Goal: Transaction & Acquisition: Register for event/course

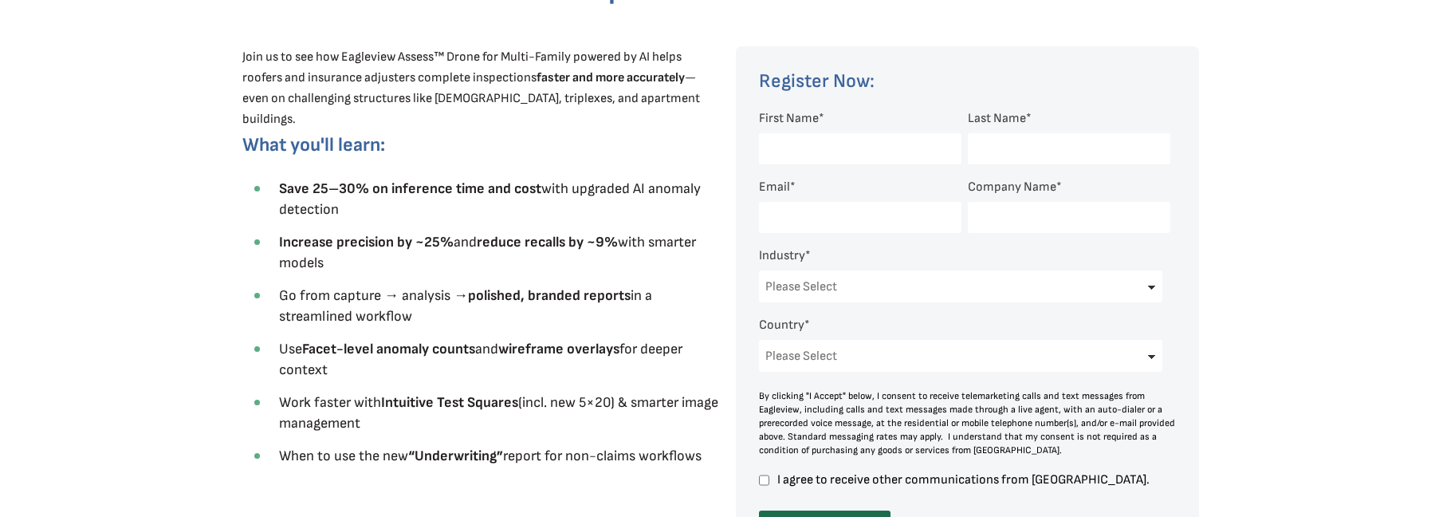
scroll to position [558, 0]
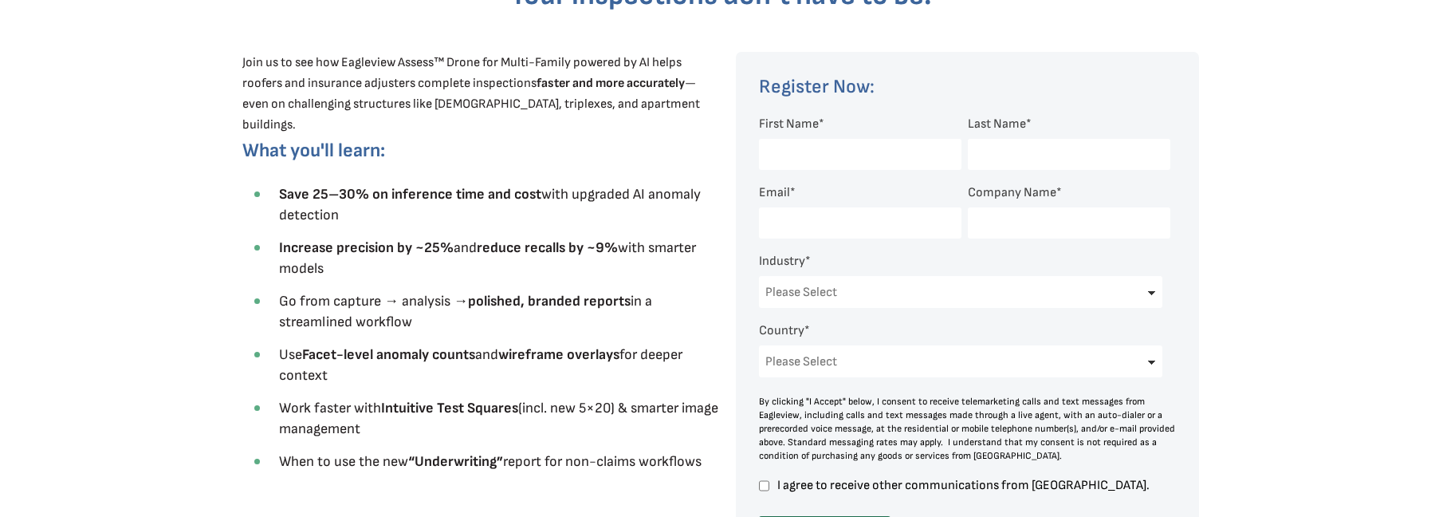
click at [839, 148] on input "First Name *" at bounding box center [860, 154] width 202 height 31
type input "[PERSON_NAME]"
type input "[EMAIL_ADDRESS][DOMAIN_NAME]"
click at [1070, 225] on input "Company Name *" at bounding box center [1069, 222] width 202 height 31
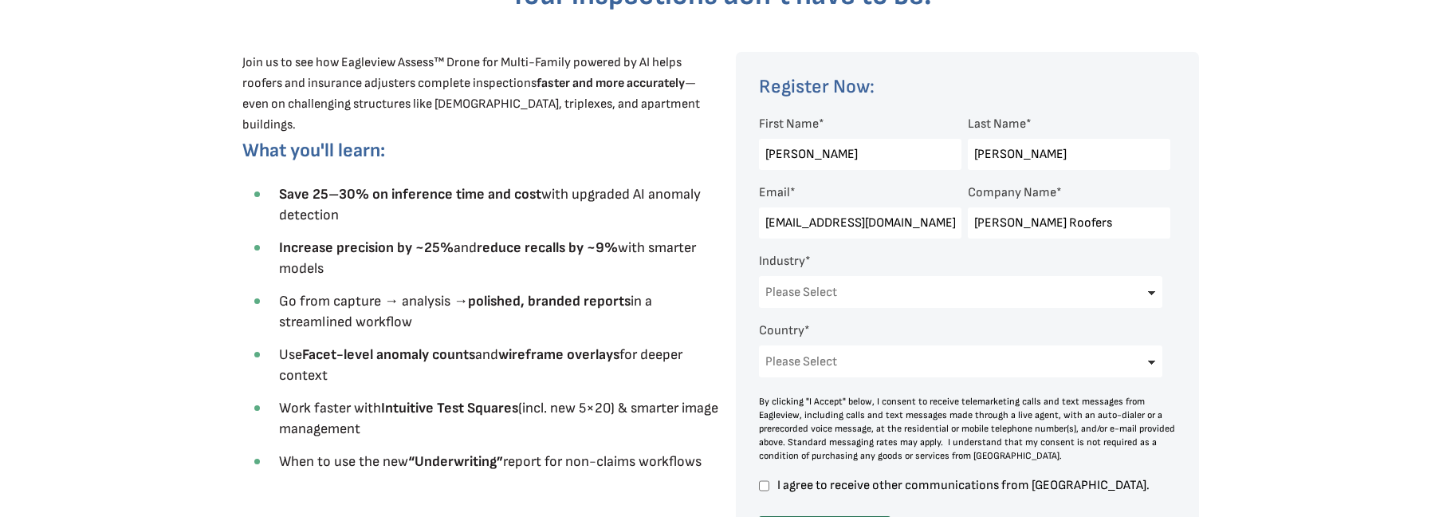
type input "[PERSON_NAME] Roofers"
click at [978, 290] on select "Please Select Architects & Engineering Construction Electric/Gas Utilities Gove…" at bounding box center [960, 292] width 403 height 32
select select "Construction"
click at [759, 276] on select "Please Select Architects & Engineering Construction Electric/Gas Utilities Gove…" at bounding box center [960, 292] width 403 height 32
click at [857, 358] on select "Please Select [GEOGRAPHIC_DATA] [GEOGRAPHIC_DATA] [GEOGRAPHIC_DATA] [GEOGRAPHIC…" at bounding box center [960, 361] width 403 height 32
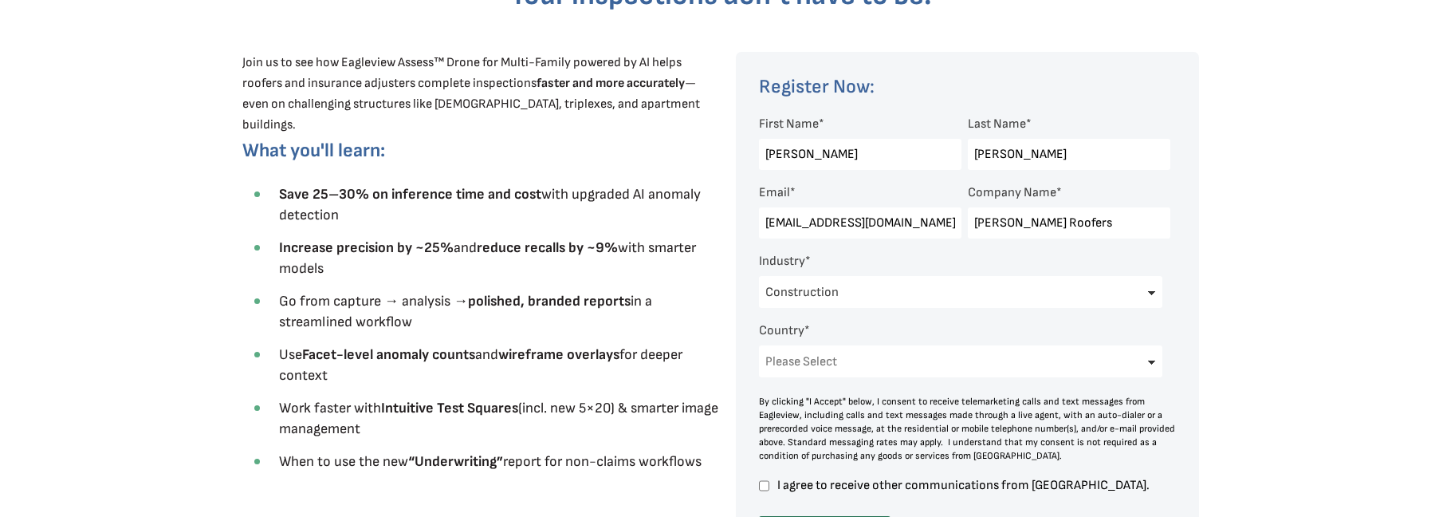
select select "[GEOGRAPHIC_DATA]"
click at [759, 345] on select "Please Select [GEOGRAPHIC_DATA] [GEOGRAPHIC_DATA] [GEOGRAPHIC_DATA] [GEOGRAPHIC…" at bounding box center [960, 361] width 403 height 32
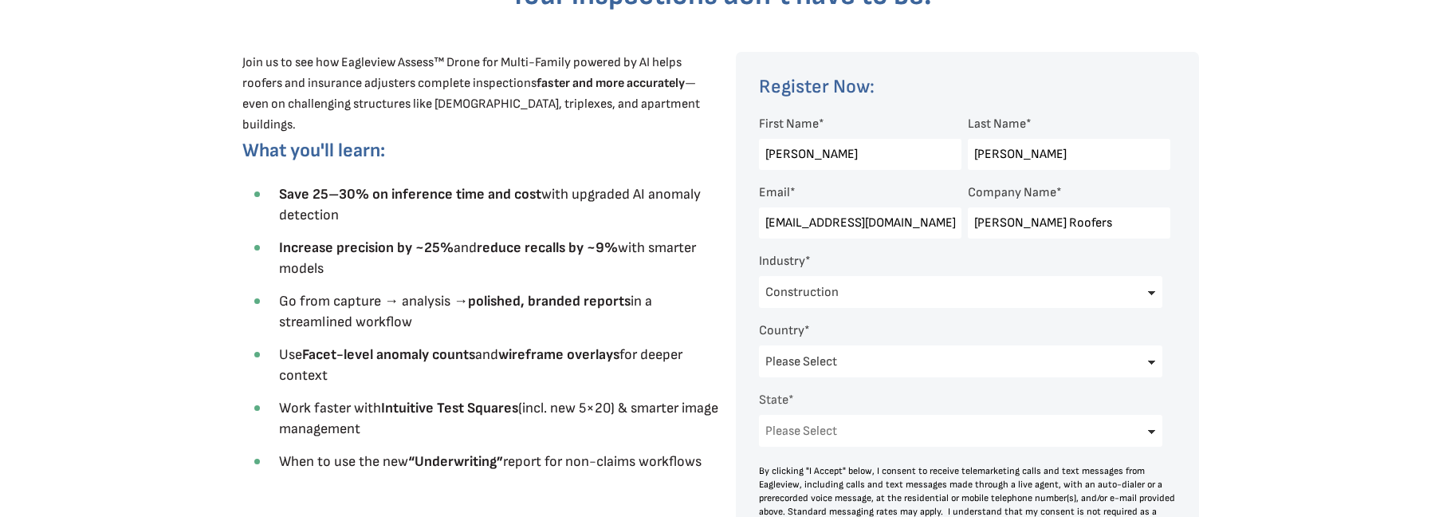
click at [1043, 428] on select "Please Select [US_STATE] [US_STATE] [GEOGRAPHIC_DATA] [US_STATE] [US_STATE] [GE…" at bounding box center [960, 431] width 403 height 32
select select "[US_STATE]"
click at [759, 415] on select "Please Select [US_STATE] [US_STATE] [GEOGRAPHIC_DATA] [US_STATE] [US_STATE] [GE…" at bounding box center [960, 431] width 403 height 32
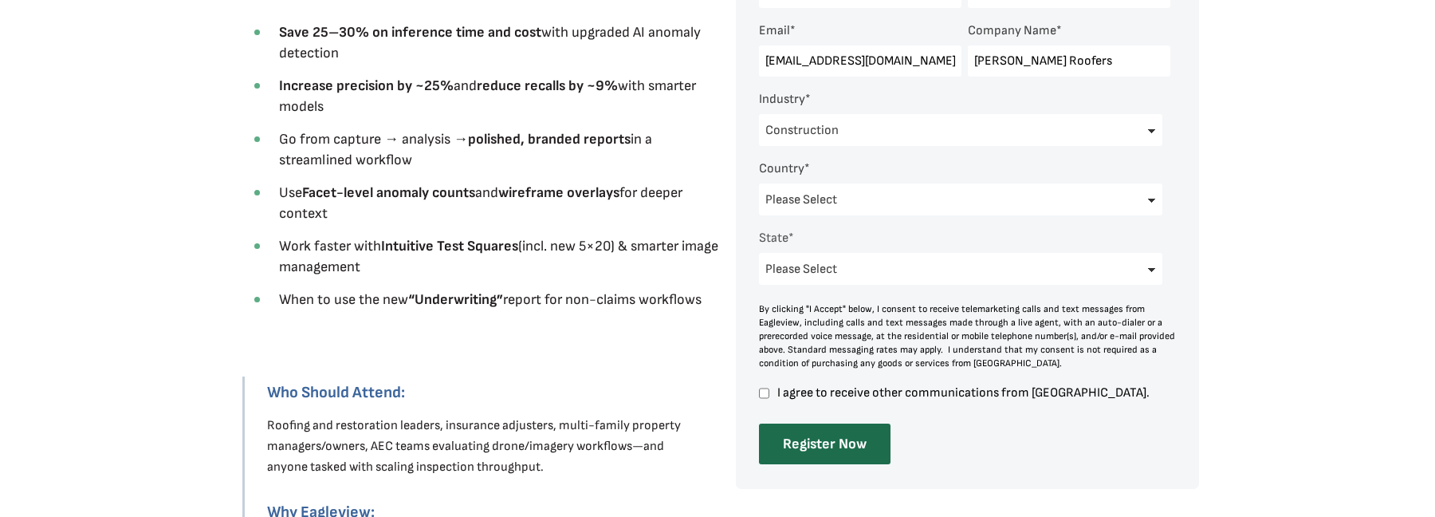
scroll to position [797, 0]
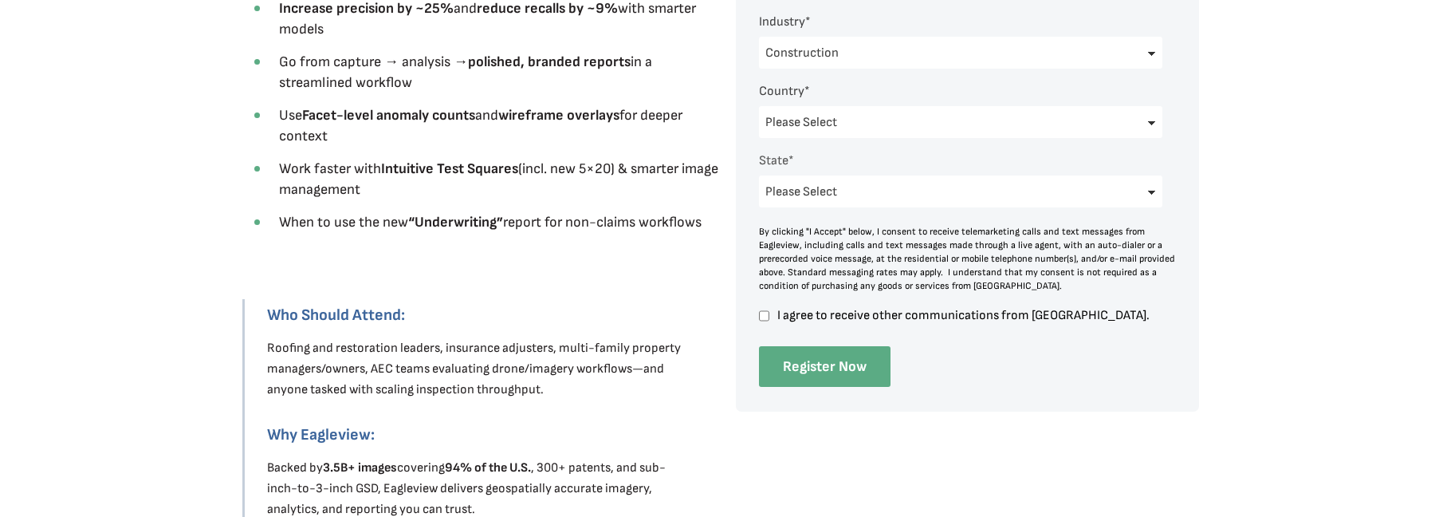
click at [819, 378] on input "Register Now" at bounding box center [825, 366] width 132 height 41
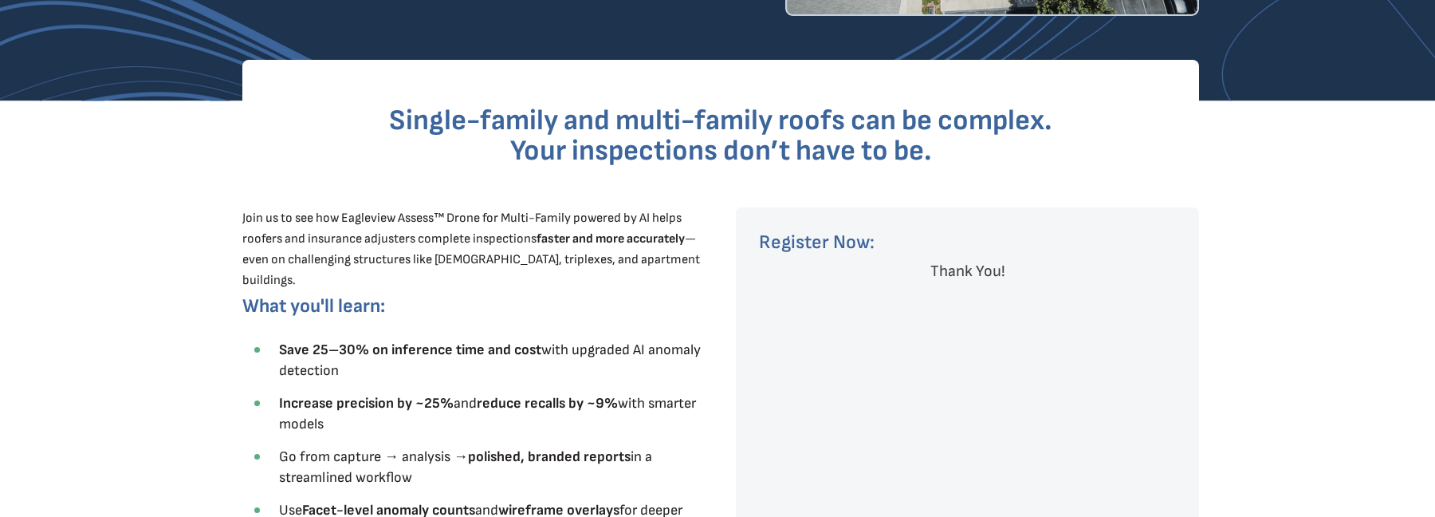
scroll to position [319, 0]
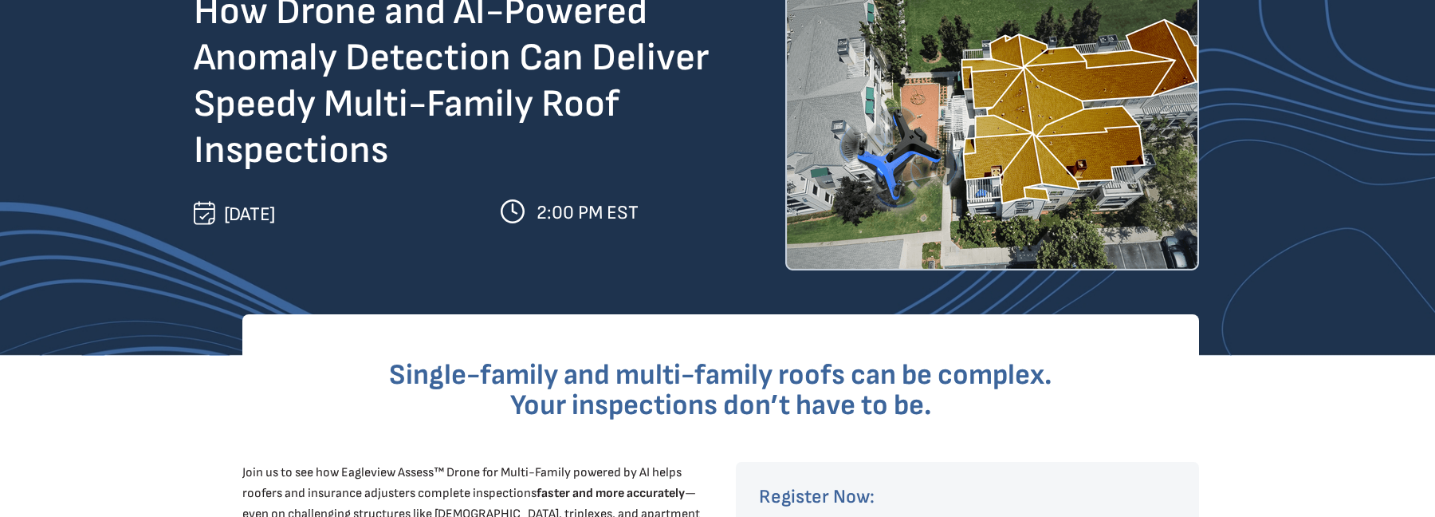
scroll to position [159, 0]
